Goal: Transaction & Acquisition: Purchase product/service

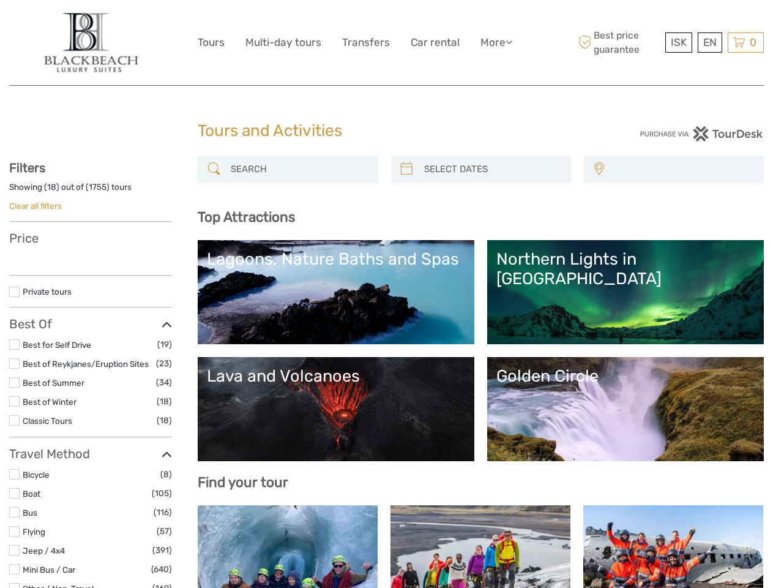
select select
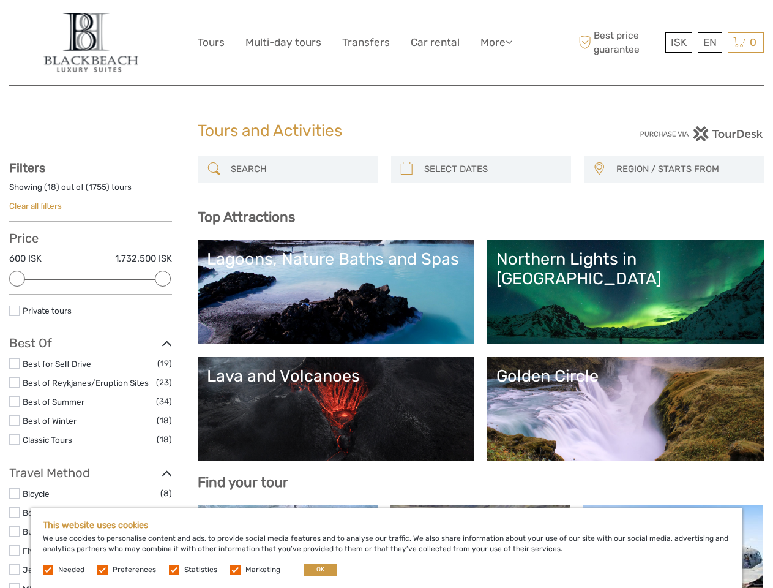
click at [495, 42] on link "More" at bounding box center [497, 43] width 32 height 18
click at [510, 42] on icon at bounding box center [509, 42] width 7 height 10
click at [678, 42] on span "ISK" at bounding box center [679, 42] width 16 height 12
click at [710, 42] on div "EN English Español Deutsch" at bounding box center [710, 42] width 24 height 20
click at [746, 42] on div "0 Items Total 0 ISK Checkout The shopping cart is empty." at bounding box center [746, 42] width 36 height 20
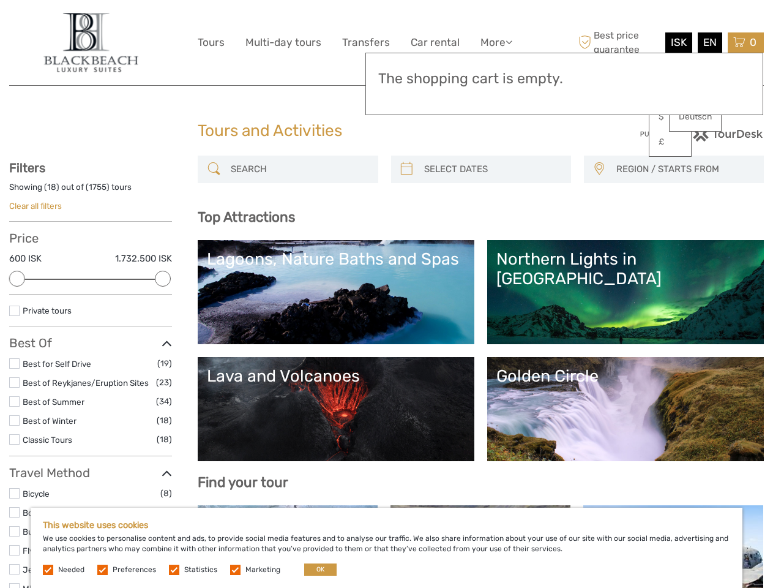
click at [17, 279] on div at bounding box center [17, 279] width 16 height 16
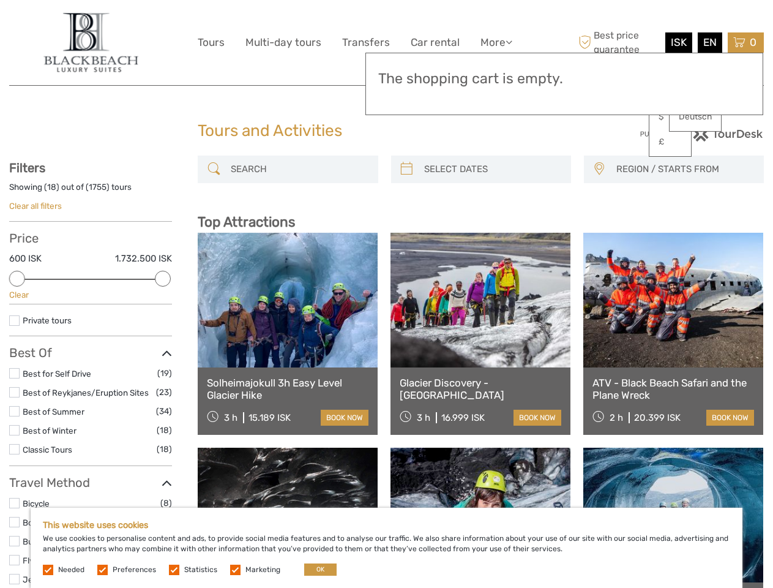
click at [407, 233] on link at bounding box center [481, 300] width 180 height 135
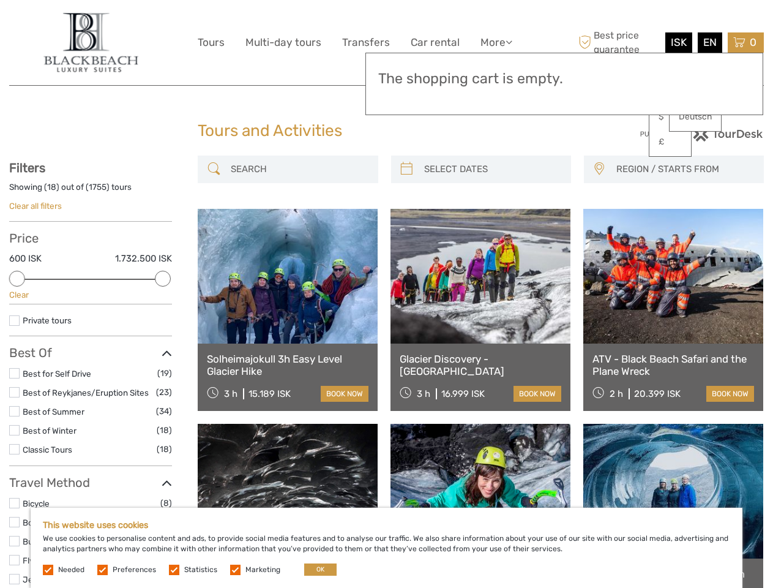
scroll to position [69, 0]
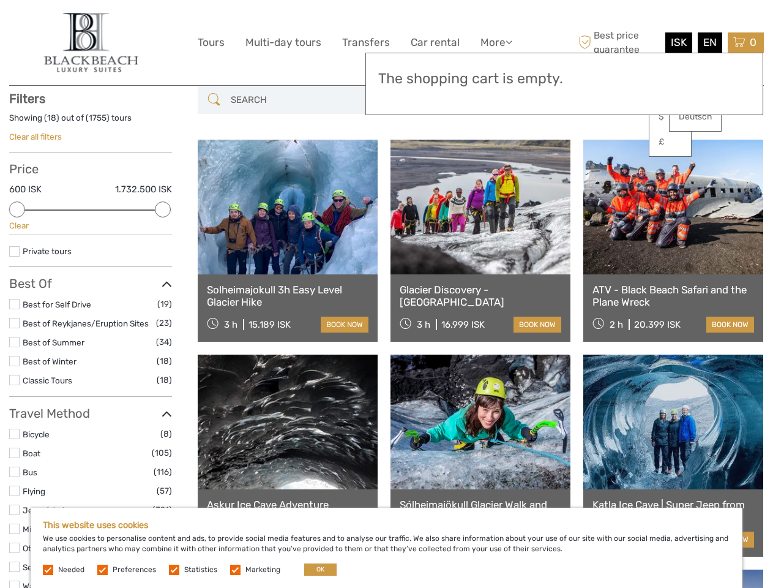
click at [492, 169] on link at bounding box center [481, 207] width 180 height 135
click at [599, 169] on link at bounding box center [674, 207] width 180 height 135
